Goal: Book appointment/travel/reservation

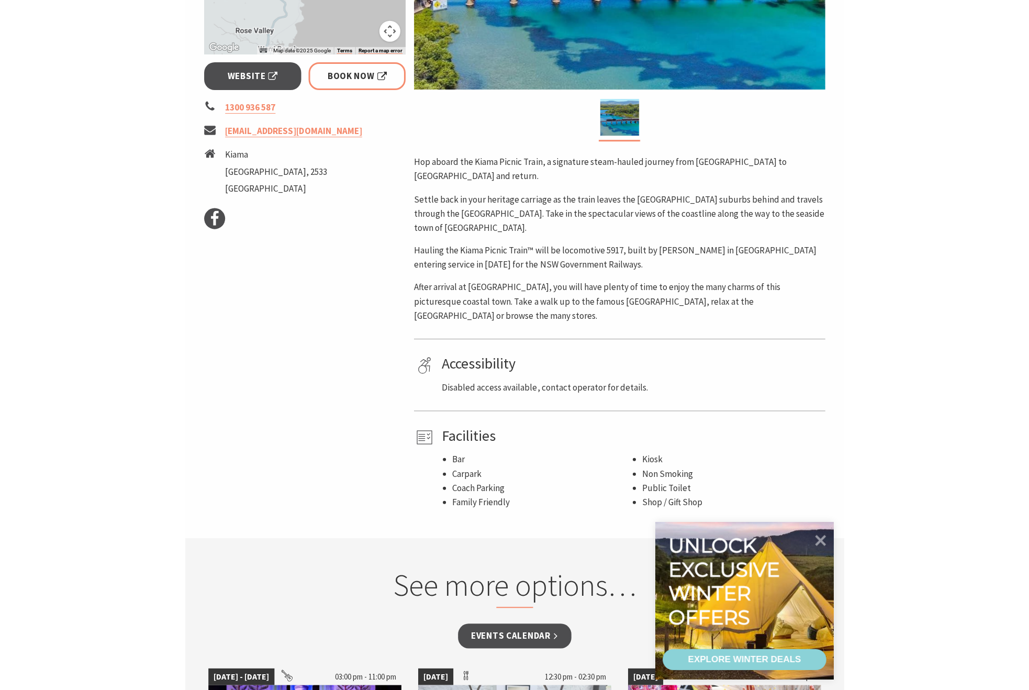
scroll to position [366, 0]
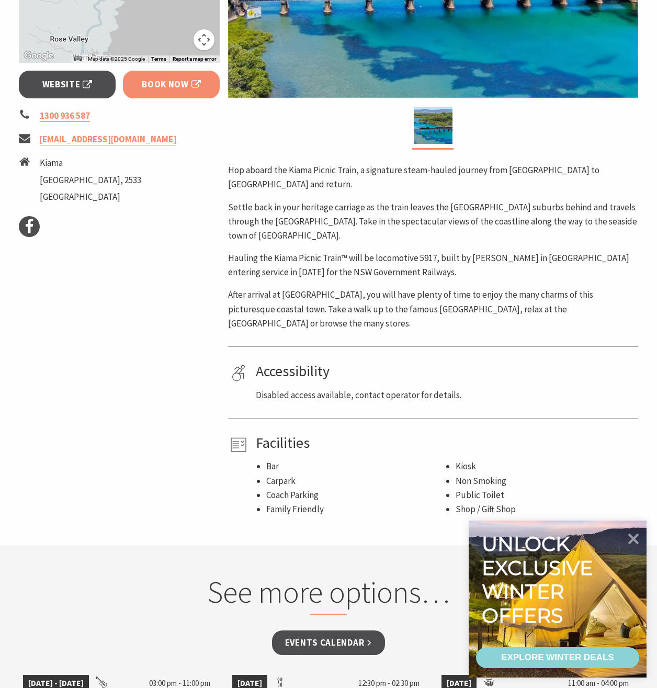
click at [175, 78] on span "Book Now" at bounding box center [171, 84] width 59 height 14
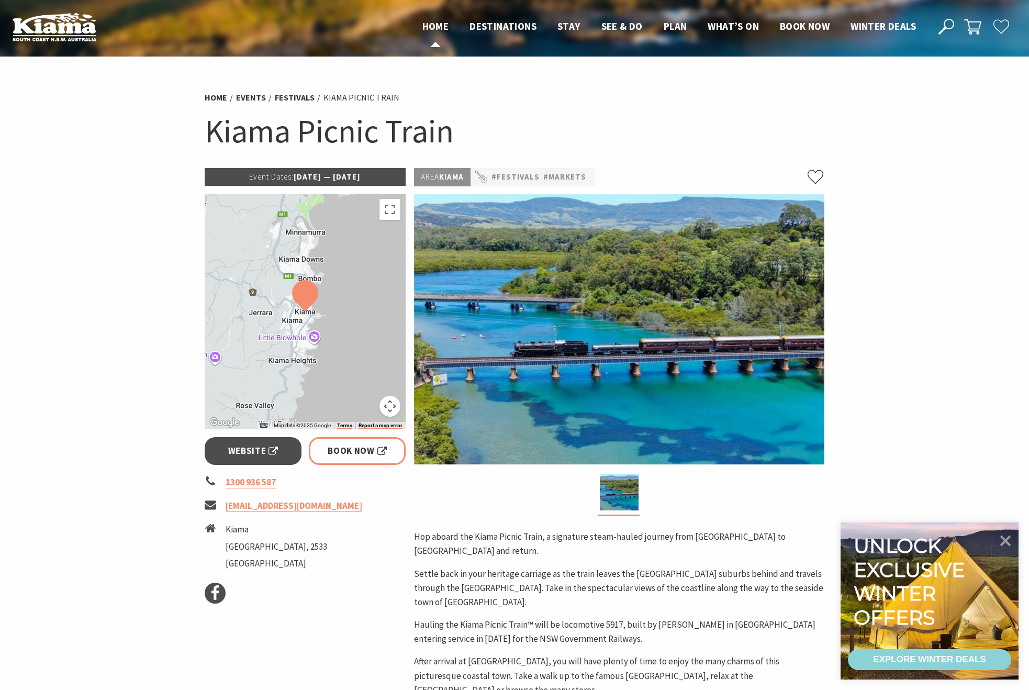
click at [424, 28] on span "Home" at bounding box center [435, 26] width 27 height 13
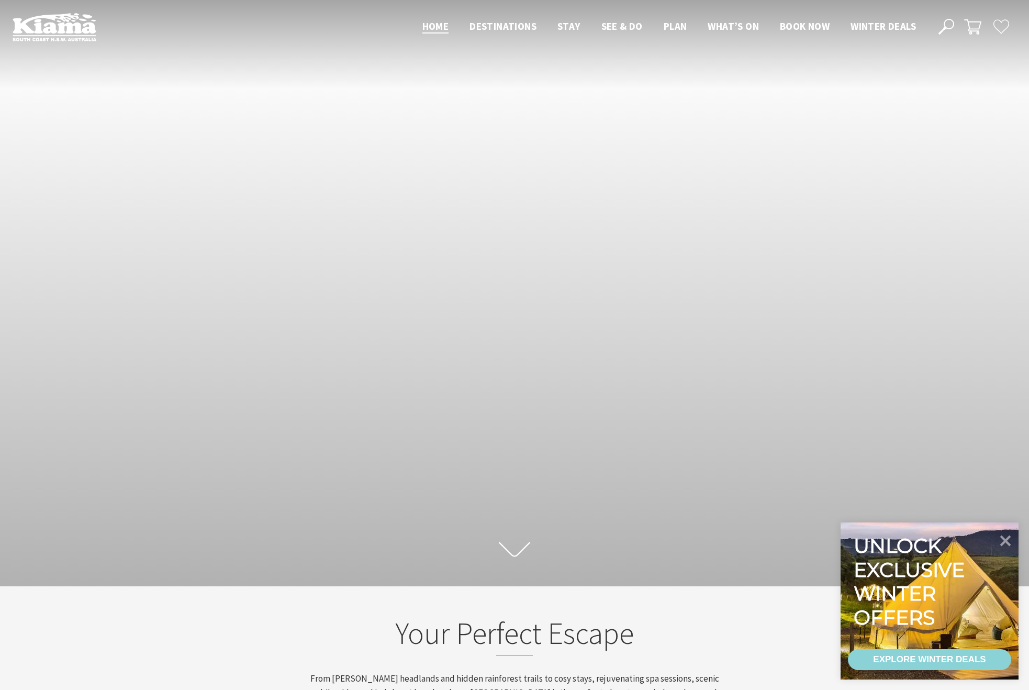
click at [941, 27] on icon at bounding box center [947, 27] width 16 height 16
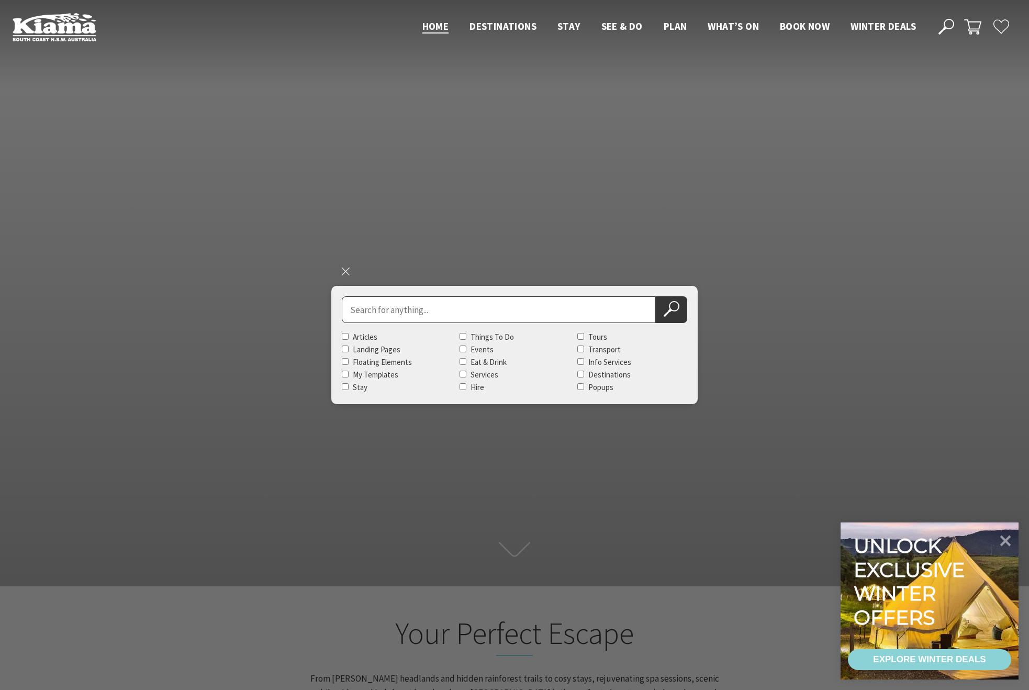
scroll to position [187, 1036]
type input "train"
click at [656, 296] on button "Search Now" at bounding box center [671, 309] width 31 height 27
